Goal: Task Accomplishment & Management: Use online tool/utility

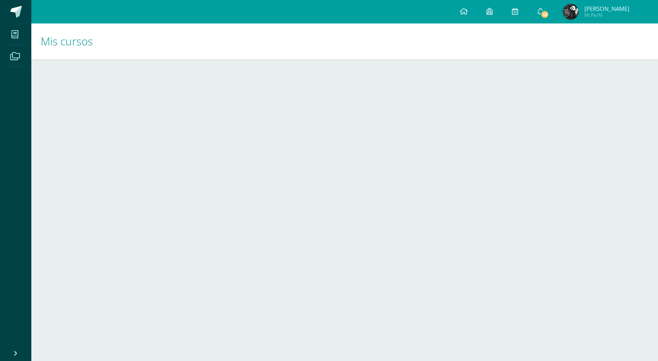
click at [19, 61] on span at bounding box center [15, 56] width 18 height 18
click at [20, 40] on span at bounding box center [15, 34] width 18 height 18
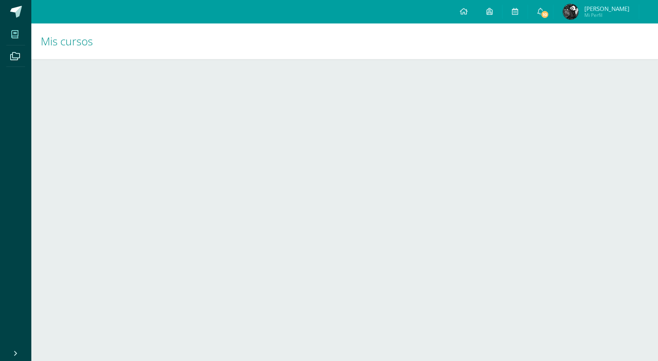
click at [20, 40] on span at bounding box center [15, 34] width 18 height 18
click at [19, 40] on span at bounding box center [15, 34] width 18 height 18
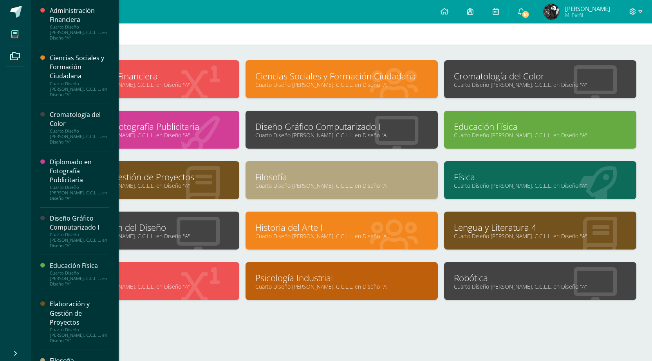
scroll to position [15, 0]
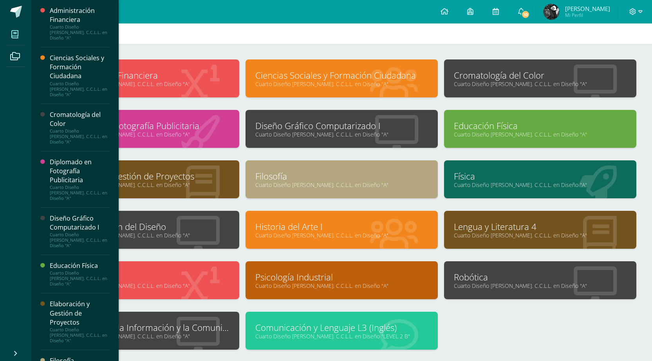
click at [231, 339] on div at bounding box center [198, 331] width 82 height 52
click at [216, 331] on link "Tecnologías de la Información y la Comunicación 4" at bounding box center [143, 328] width 173 height 12
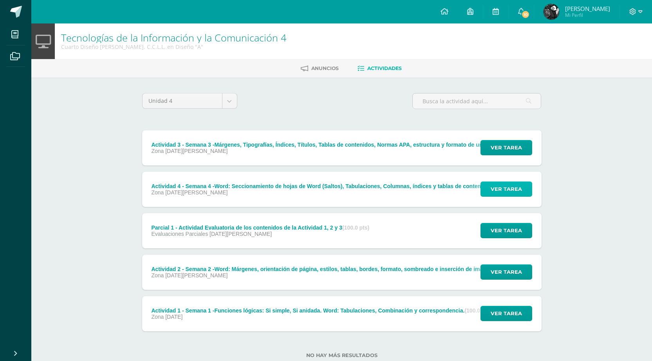
click at [515, 191] on span "Ver tarea" at bounding box center [506, 189] width 31 height 14
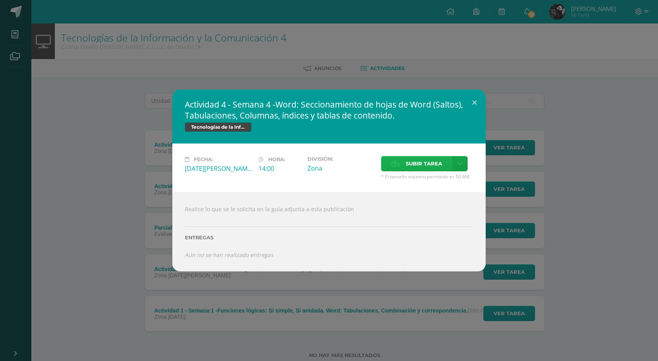
click at [442, 158] on label "Subir tarea" at bounding box center [416, 163] width 71 height 15
click at [0, 0] on input "Subir tarea" at bounding box center [0, 0] width 0 height 0
